Goal: Transaction & Acquisition: Subscribe to service/newsletter

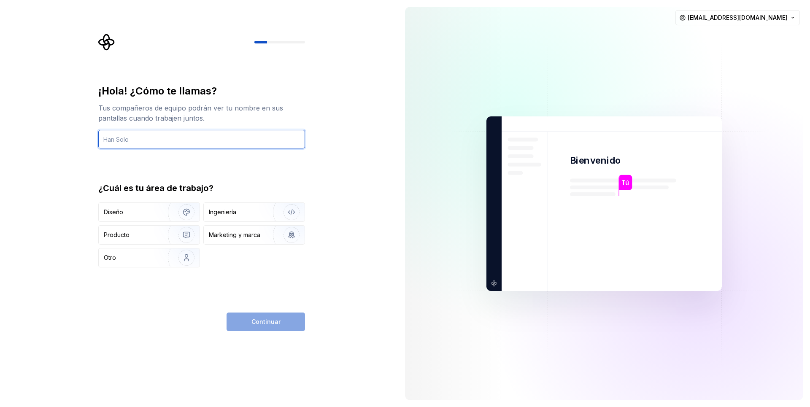
click at [148, 137] on input "text" at bounding box center [201, 139] width 207 height 19
type input "[PERSON_NAME]"
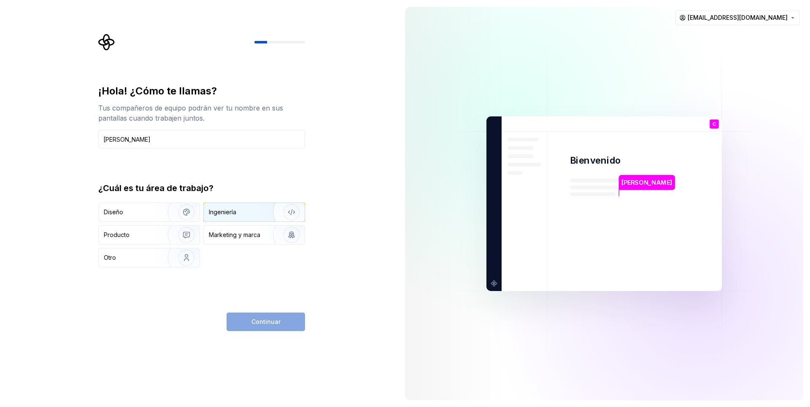
click at [228, 211] on div "Ingeniería" at bounding box center [222, 212] width 27 height 8
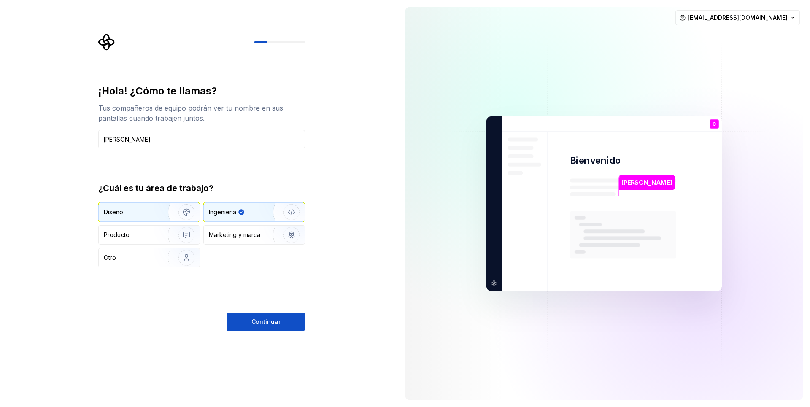
click at [140, 211] on div "Diseño" at bounding box center [130, 212] width 53 height 8
click at [222, 211] on div "Ingeniería" at bounding box center [222, 212] width 27 height 8
click at [147, 208] on div "Diseño" at bounding box center [130, 212] width 53 height 8
click at [257, 217] on div "Ingeniería" at bounding box center [254, 212] width 101 height 19
click at [249, 321] on button "Continuar" at bounding box center [265, 322] width 78 height 19
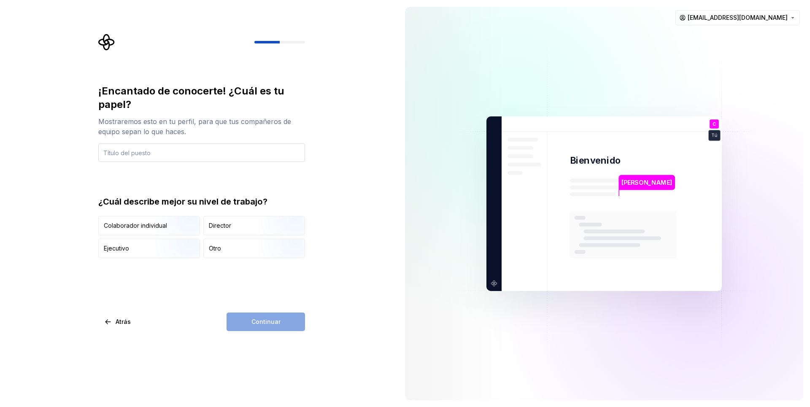
click at [184, 156] on input "text" at bounding box center [201, 152] width 207 height 19
type input "Ingeniero de Sistemas"
click at [167, 229] on img "button" at bounding box center [179, 236] width 54 height 57
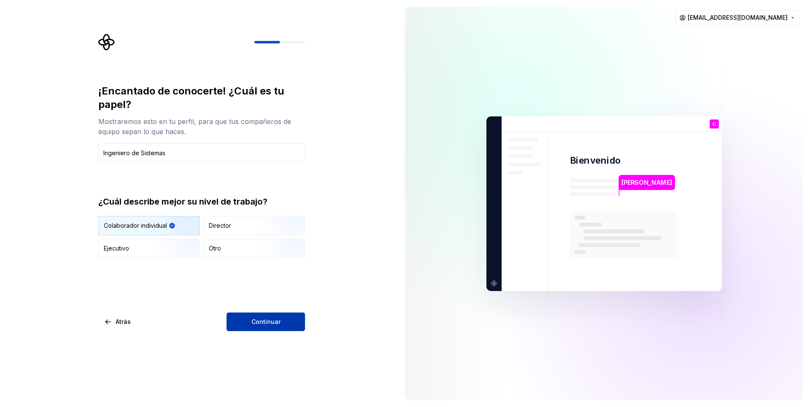
click at [267, 321] on span "Continuar" at bounding box center [265, 322] width 29 height 8
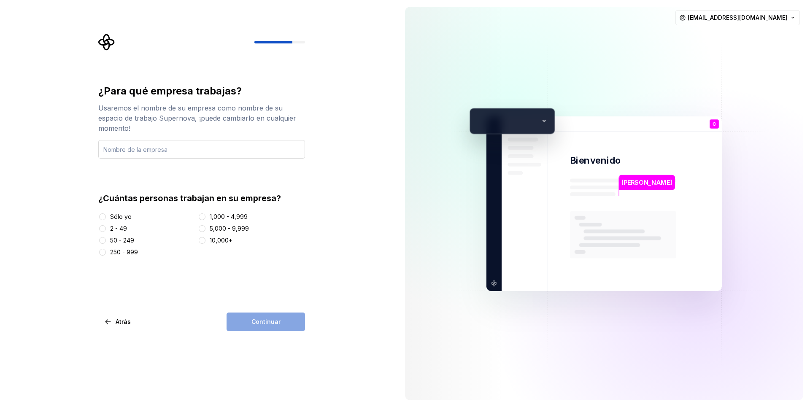
click at [190, 150] on input "text" at bounding box center [201, 149] width 207 height 19
click at [125, 217] on div "Sólo yo" at bounding box center [121, 217] width 22 height 8
click at [106, 217] on button "Sólo yo" at bounding box center [102, 216] width 7 height 7
click at [174, 151] on input "text" at bounding box center [201, 149] width 207 height 19
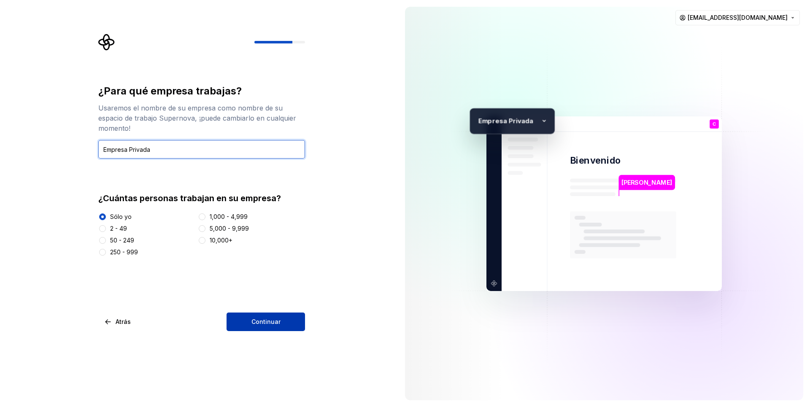
type input "Empresa Privada"
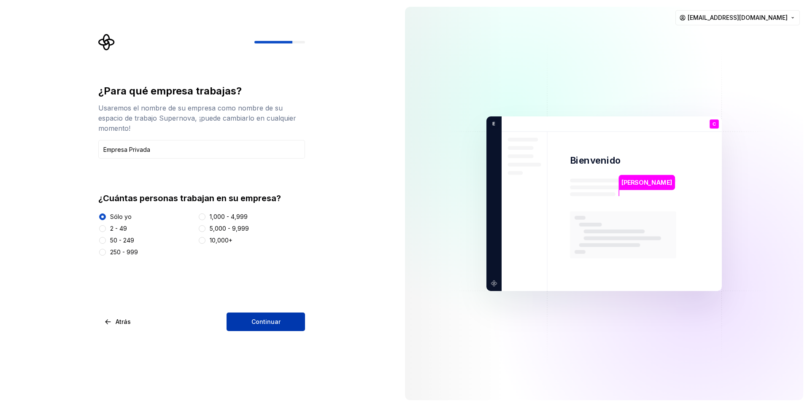
click at [265, 323] on span "Continuar" at bounding box center [265, 322] width 29 height 8
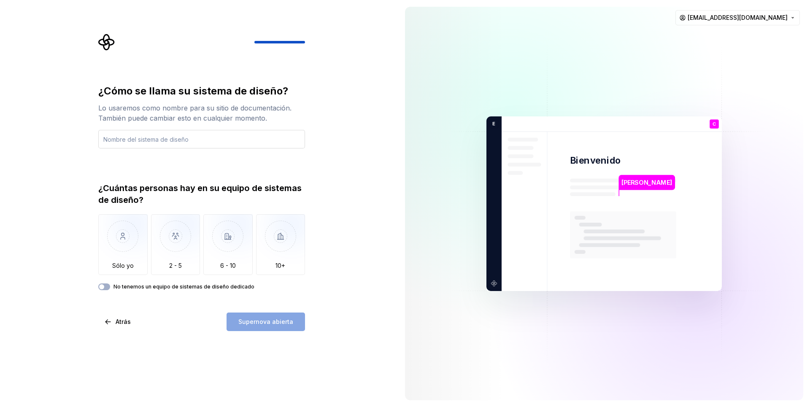
click at [175, 139] on input "text" at bounding box center [201, 139] width 207 height 19
type input "Mi Sitio"
click at [108, 287] on button "No tenemos un equipo de sistemas de diseño dedicado" at bounding box center [104, 286] width 12 height 7
click at [102, 286] on icon "button" at bounding box center [101, 286] width 7 height 5
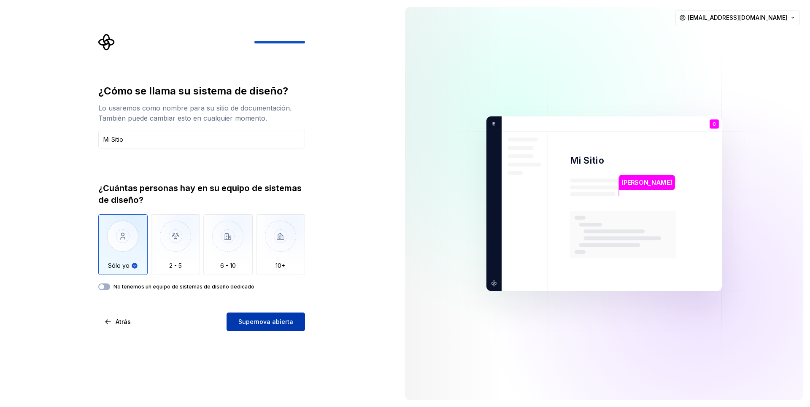
click at [251, 324] on span "Supernova abierta" at bounding box center [265, 322] width 55 height 8
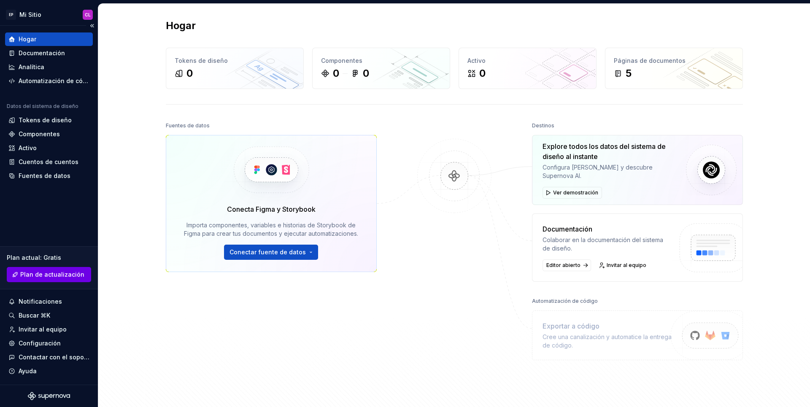
click at [56, 277] on span "Plan de actualización" at bounding box center [52, 274] width 64 height 8
